Goal: Task Accomplishment & Management: Use online tool/utility

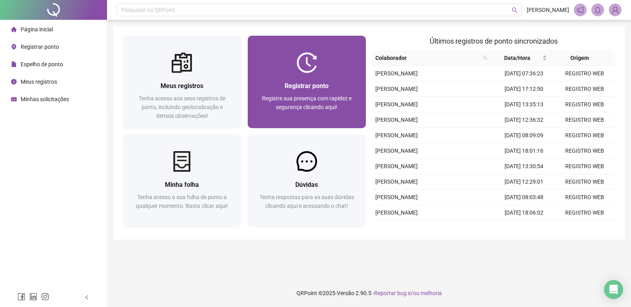
click at [340, 96] on span "Registre sua presença com rapidez e segurança clicando aqui!" at bounding box center [307, 102] width 90 height 15
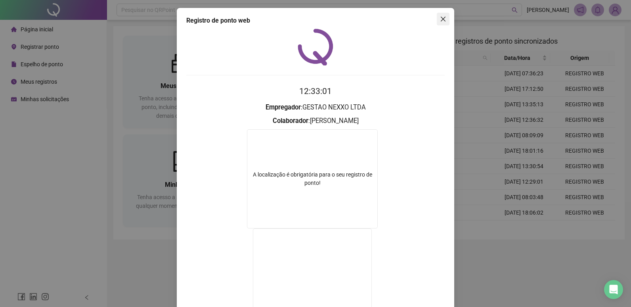
click at [441, 19] on icon "close" at bounding box center [443, 19] width 5 height 5
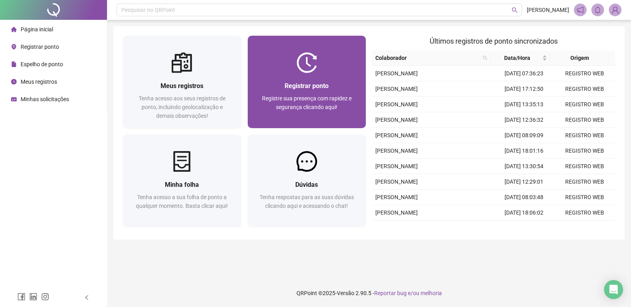
click at [299, 93] on div "Registrar ponto Registre sua presença com rapidez e segurança clicando aqui!" at bounding box center [306, 100] width 99 height 39
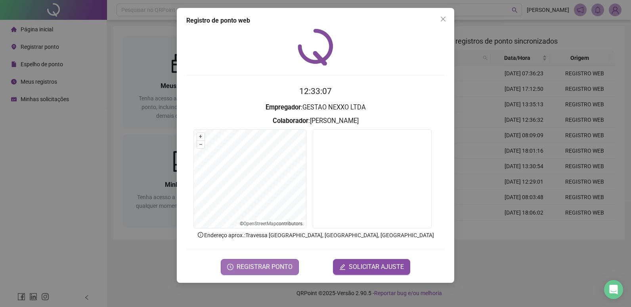
click at [254, 267] on span "REGISTRAR PONTO" at bounding box center [265, 267] width 56 height 10
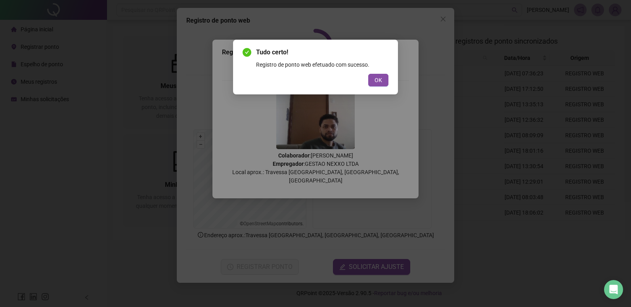
click at [378, 73] on div "Tudo certo! Registro de ponto web efetuado com sucesso. OK" at bounding box center [315, 67] width 146 height 39
click at [377, 76] on span "OK" at bounding box center [378, 80] width 8 height 9
